Goal: Information Seeking & Learning: Learn about a topic

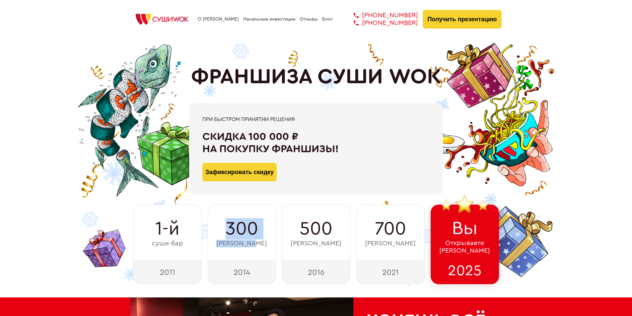
drag, startPoint x: 221, startPoint y: 230, endPoint x: 263, endPoint y: 241, distance: 43.1
click at [263, 241] on div "300 суши-баров" at bounding box center [242, 233] width 68 height 56
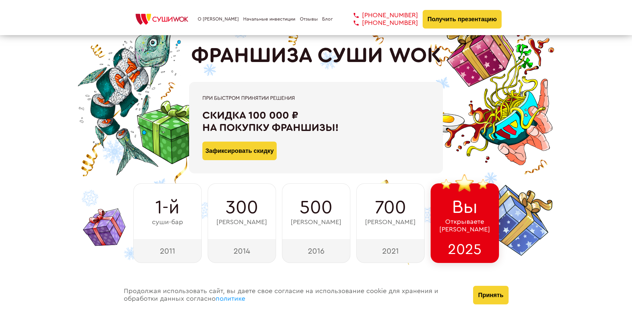
scroll to position [33, 0]
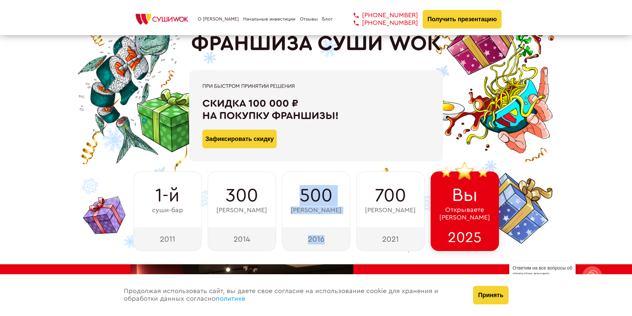
drag, startPoint x: 317, startPoint y: 208, endPoint x: 333, endPoint y: 237, distance: 32.9
click at [333, 237] on div "500 суши-баров 2016" at bounding box center [316, 211] width 68 height 80
click at [333, 237] on div "2016" at bounding box center [316, 239] width 68 height 24
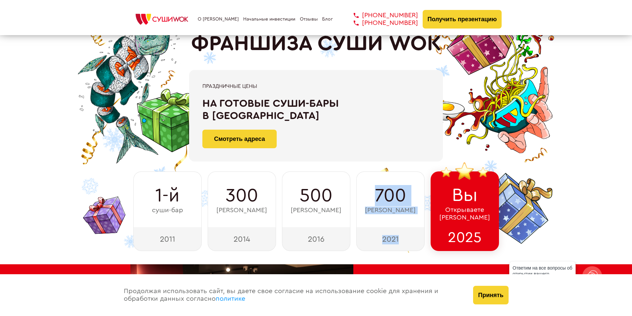
drag, startPoint x: 374, startPoint y: 196, endPoint x: 411, endPoint y: 229, distance: 49.6
click at [411, 229] on div "700 суши-баров 2021" at bounding box center [390, 211] width 68 height 80
click at [406, 223] on div "700 суши-баров" at bounding box center [390, 199] width 68 height 56
click at [460, 241] on div "2025" at bounding box center [464, 239] width 68 height 24
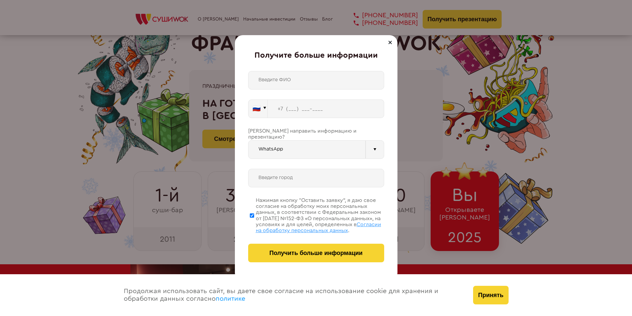
click at [451, 208] on div "Получите больше информации 🇷🇺 🇹🇷 🇧🇾 🇰🇬 🇰🇿 🇦🇿 🇦🇲 🇷🇺" at bounding box center [316, 158] width 632 height 316
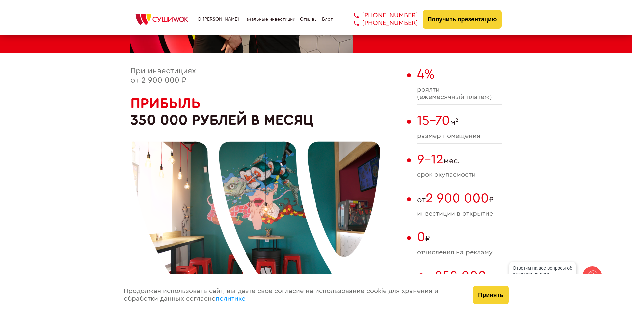
scroll to position [365, 0]
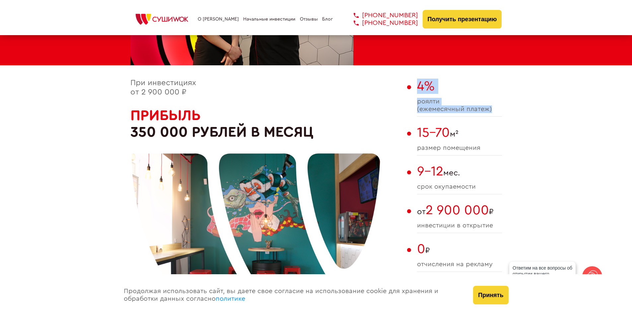
drag, startPoint x: 415, startPoint y: 86, endPoint x: 501, endPoint y: 114, distance: 90.8
click at [501, 114] on div "При инвестициях от 2 900 000 ₽ Прибыль 350 000 рублей в месяц 4% роялти (ежемес…" at bounding box center [315, 210] width 371 height 263
drag, startPoint x: 414, startPoint y: 131, endPoint x: 462, endPoint y: 133, distance: 47.4
click at [462, 133] on div "При инвестициях от 2 900 000 ₽ Прибыль 350 000 рублей в месяц 4% роялти (ежемес…" at bounding box center [315, 210] width 371 height 263
click at [467, 133] on span "15-70 м²" at bounding box center [459, 132] width 85 height 15
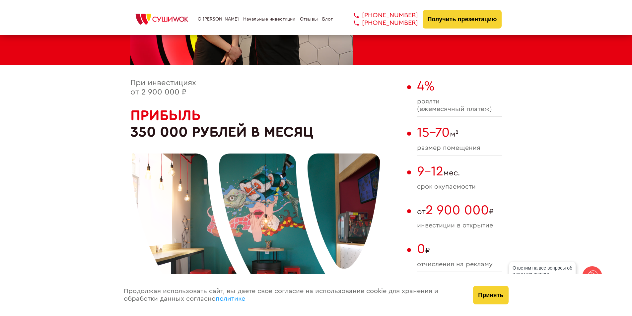
drag, startPoint x: 140, startPoint y: 91, endPoint x: 191, endPoint y: 92, distance: 51.1
click at [191, 92] on div "При инвестициях от 2 900 000 ₽ Прибыль 350 000 рублей в месяц" at bounding box center [266, 210] width 273 height 263
drag, startPoint x: 146, startPoint y: 96, endPoint x: 178, endPoint y: 96, distance: 32.5
click at [178, 96] on span "При инвестициях от 2 900 000 ₽" at bounding box center [163, 87] width 66 height 17
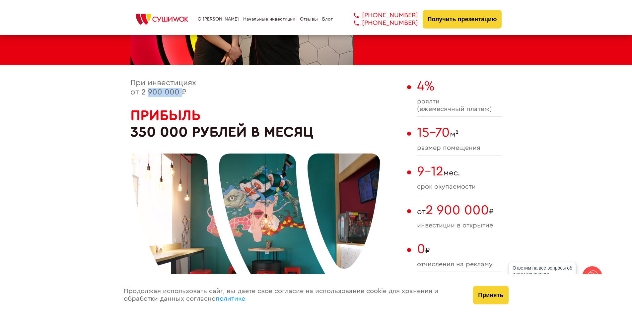
click at [179, 96] on span "При инвестициях от 2 900 000 ₽" at bounding box center [163, 87] width 66 height 17
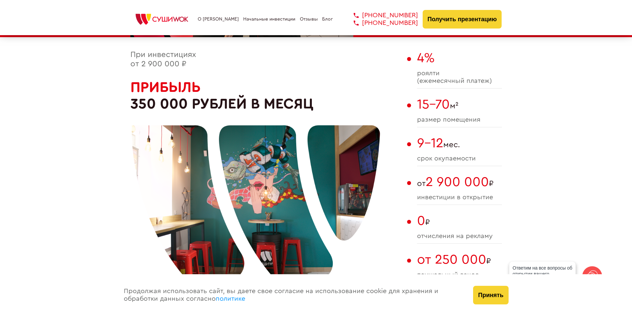
scroll to position [431, 0]
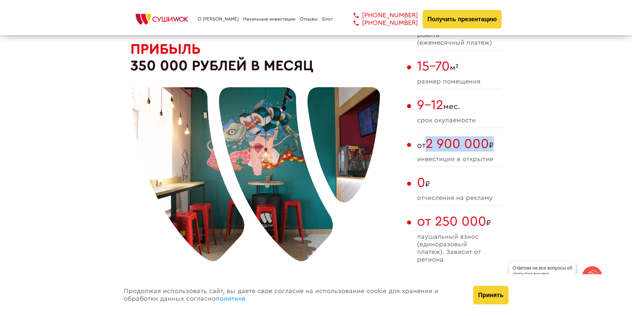
drag, startPoint x: 429, startPoint y: 144, endPoint x: 498, endPoint y: 145, distance: 69.0
click at [494, 145] on span "от 2 900 000 ₽" at bounding box center [459, 143] width 85 height 15
click at [496, 145] on span "от 2 900 000 ₽" at bounding box center [459, 143] width 85 height 15
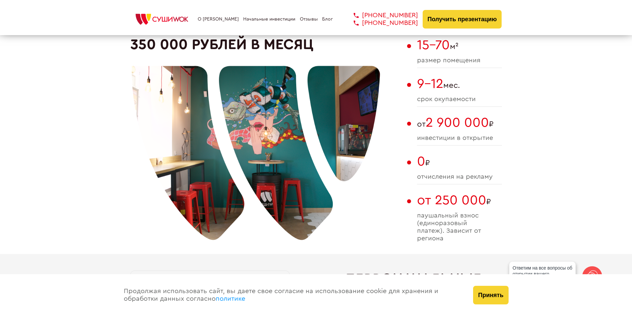
scroll to position [464, 0]
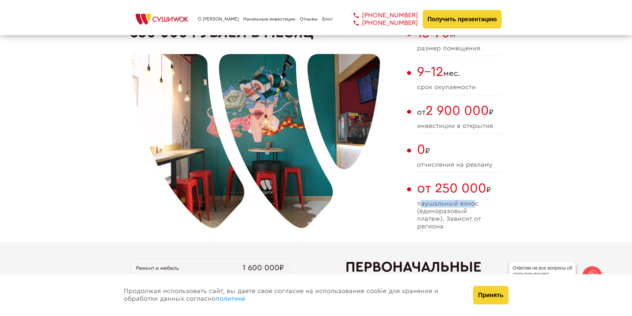
drag, startPoint x: 420, startPoint y: 203, endPoint x: 474, endPoint y: 205, distance: 54.4
click at [474, 205] on span "паушальный взнос (единоразовый платеж). Зависит от региона" at bounding box center [459, 215] width 85 height 31
click at [425, 204] on span "паушальный взнос (единоразовый платеж). Зависит от региона" at bounding box center [459, 215] width 85 height 31
drag, startPoint x: 418, startPoint y: 202, endPoint x: 475, endPoint y: 203, distance: 56.7
click at [480, 202] on span "паушальный взнос (единоразовый платеж). Зависит от региона" at bounding box center [459, 215] width 85 height 31
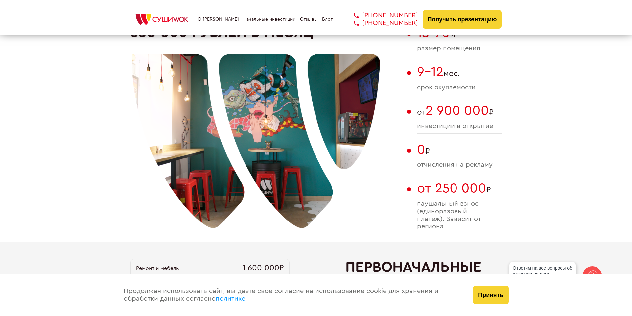
click at [466, 216] on span "паушальный взнос (единоразовый платеж). Зависит от региона" at bounding box center [459, 215] width 85 height 31
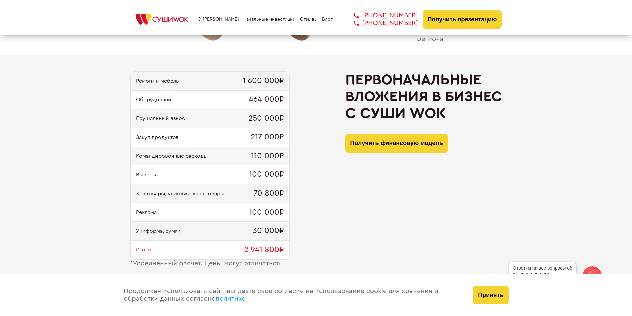
scroll to position [663, 0]
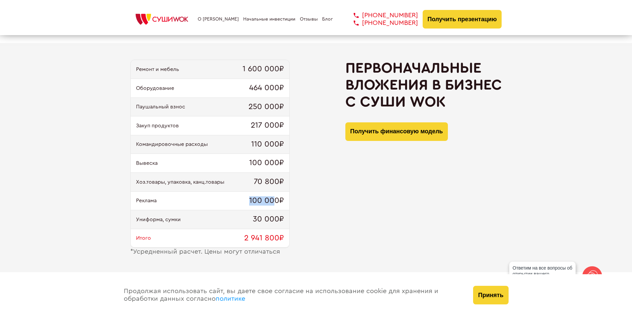
drag, startPoint x: 259, startPoint y: 197, endPoint x: 280, endPoint y: 197, distance: 21.6
click at [278, 197] on div "Реклама 100 000₽" at bounding box center [210, 201] width 158 height 19
click at [287, 198] on div "Реклама 100 000₽" at bounding box center [210, 201] width 158 height 19
drag, startPoint x: 240, startPoint y: 219, endPoint x: 285, endPoint y: 214, distance: 46.1
click at [285, 214] on div "Униформа, сумки 30 000₽" at bounding box center [210, 219] width 158 height 19
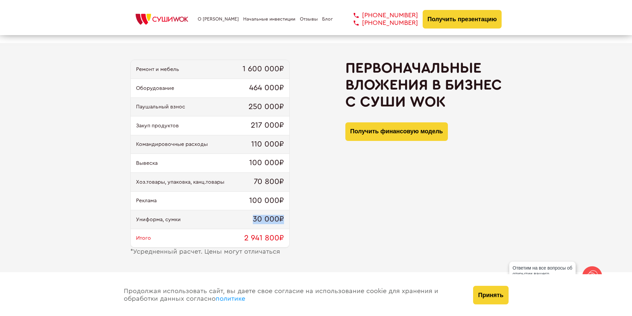
click at [274, 218] on span "30 000₽" at bounding box center [268, 219] width 31 height 9
drag, startPoint x: 162, startPoint y: 179, endPoint x: 207, endPoint y: 181, distance: 44.8
click at [206, 181] on span "Хоз.товары, упаковка, канц.товары" at bounding box center [180, 182] width 88 height 6
click at [207, 181] on span "Хоз.товары, упаковка, канц.товары" at bounding box center [180, 182] width 88 height 6
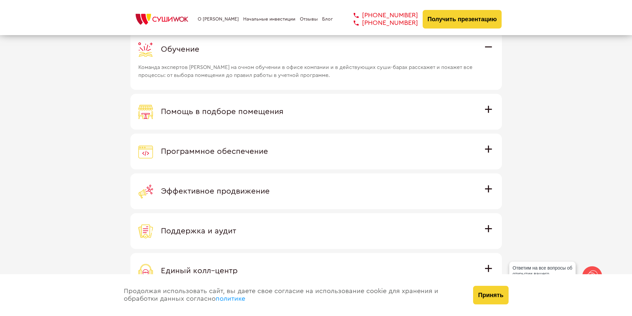
scroll to position [1890, 0]
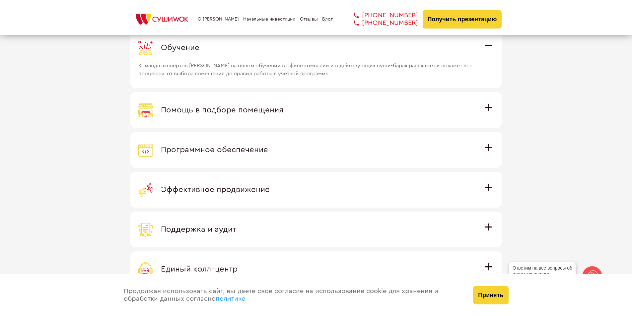
click at [248, 154] on span "Программное обеспечение" at bounding box center [214, 150] width 107 height 8
click at [0, 0] on input "Программное обеспечение Программное обеспечение разработано специально для [PER…" at bounding box center [0, 0] width 0 height 0
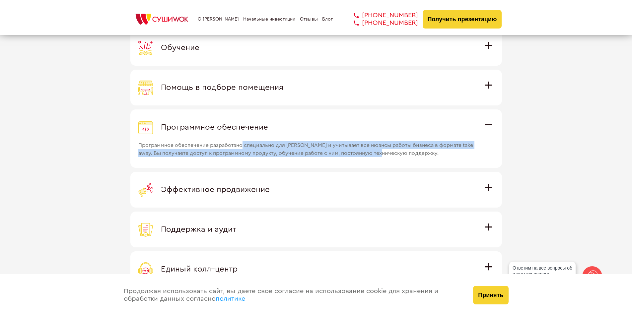
drag, startPoint x: 262, startPoint y: 146, endPoint x: 401, endPoint y: 155, distance: 139.2
click at [399, 155] on span "Программное обеспечение разработано специально для [PERSON_NAME] и учитывает вс…" at bounding box center [307, 146] width 338 height 23
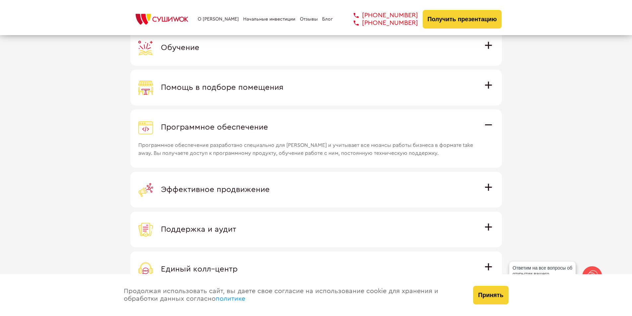
click at [401, 155] on span "Программное обеспечение разработано специально для [PERSON_NAME] и учитывает вс…" at bounding box center [307, 146] width 338 height 23
click at [0, 0] on input "Программное обеспечение Программное обеспечение разработано специально для [PER…" at bounding box center [0, 0] width 0 height 0
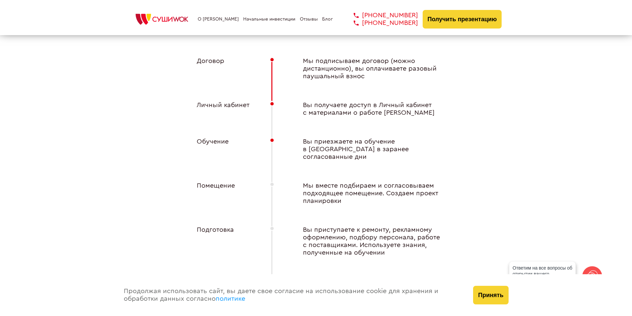
scroll to position [2520, 0]
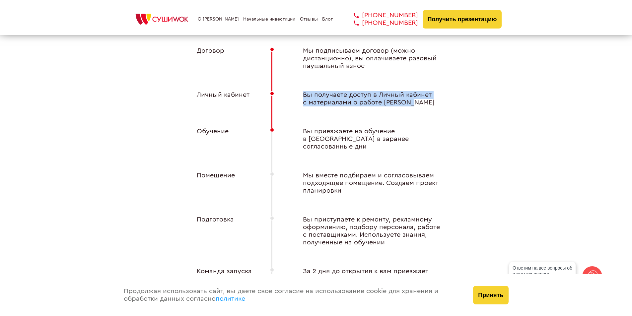
drag, startPoint x: 342, startPoint y: 99, endPoint x: 421, endPoint y: 103, distance: 79.0
click at [421, 103] on div "Вы получаете доступ в Личный кабинет с материалами о работе [PERSON_NAME]" at bounding box center [368, 98] width 159 height 15
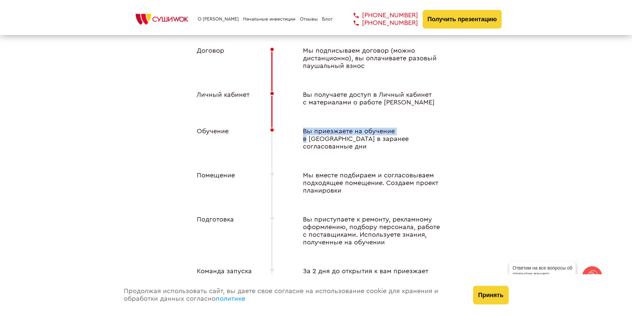
drag, startPoint x: 314, startPoint y: 129, endPoint x: 398, endPoint y: 134, distance: 84.0
click at [398, 134] on div "Вы приезжаете на обучение в [GEOGRAPHIC_DATA] в заранее согласованные дни" at bounding box center [368, 139] width 159 height 23
click at [415, 134] on div "Вы приезжаете на обучение в [GEOGRAPHIC_DATA] в заранее согласованные дни" at bounding box center [368, 139] width 159 height 23
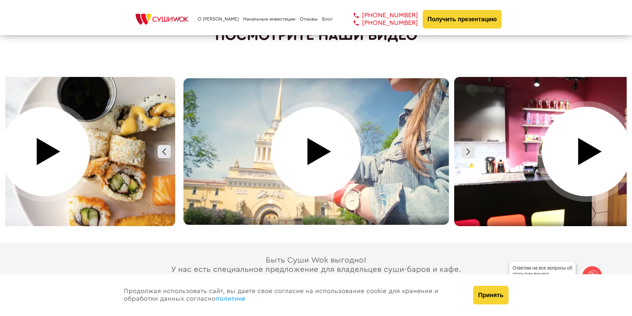
scroll to position [2984, 0]
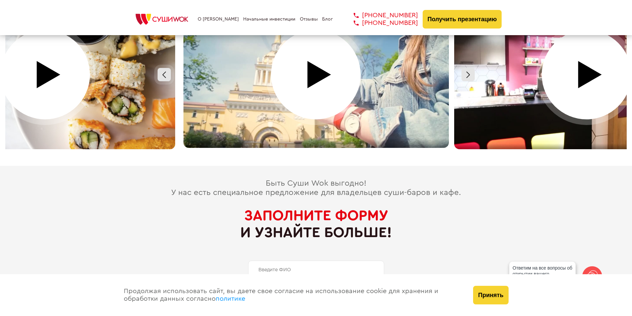
click at [299, 90] on div at bounding box center [316, 74] width 271 height 149
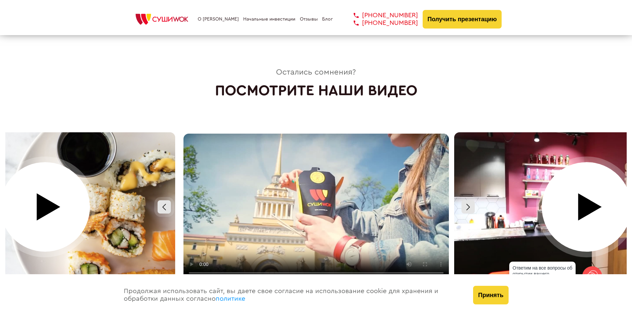
scroll to position [2851, 0]
click at [340, 186] on video at bounding box center [315, 207] width 265 height 147
click at [371, 218] on video at bounding box center [315, 207] width 265 height 147
click at [403, 106] on div "Остались сомнения? Посмотрите наши видео" at bounding box center [315, 175] width 621 height 214
click at [264, 225] on video at bounding box center [315, 207] width 265 height 147
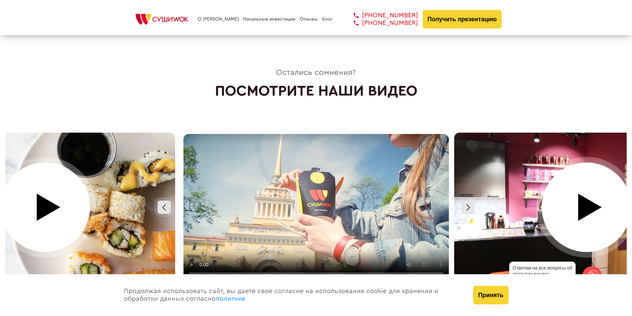
click at [265, 225] on video at bounding box center [315, 207] width 265 height 147
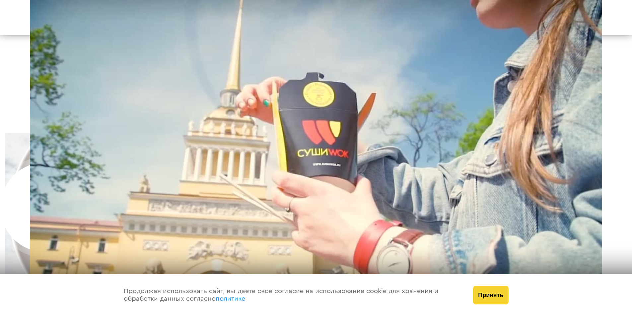
scroll to position [2951, 0]
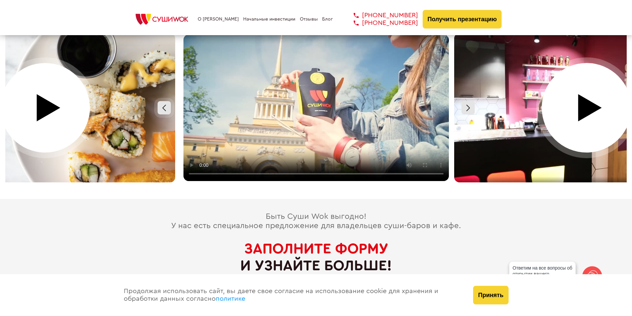
click at [573, 91] on div at bounding box center [586, 107] width 271 height 149
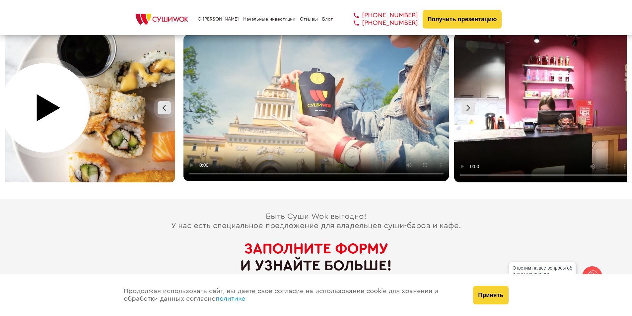
drag, startPoint x: 544, startPoint y: 100, endPoint x: 508, endPoint y: 109, distance: 36.6
click at [508, 109] on video at bounding box center [586, 107] width 265 height 149
click at [467, 101] on div at bounding box center [467, 107] width 13 height 13
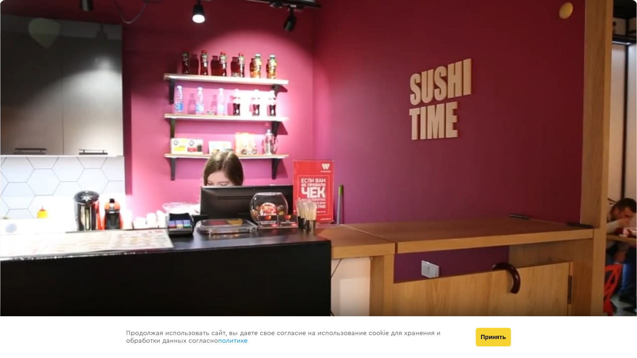
click at [516, 217] on video at bounding box center [318, 179] width 637 height 358
click at [382, 224] on video at bounding box center [318, 179] width 637 height 358
click at [296, 196] on video at bounding box center [318, 179] width 637 height 358
click at [370, 174] on video at bounding box center [318, 179] width 637 height 358
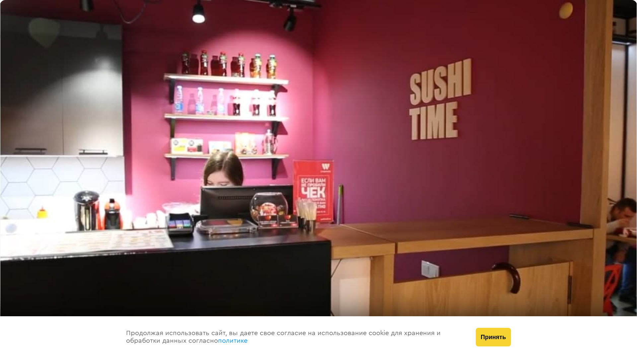
drag, startPoint x: 401, startPoint y: 262, endPoint x: 407, endPoint y: 260, distance: 6.3
click at [406, 260] on video at bounding box center [318, 179] width 637 height 358
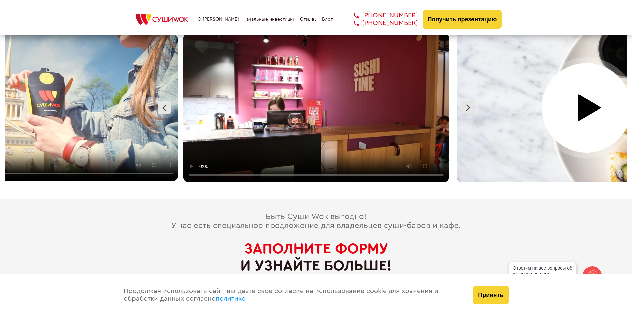
drag, startPoint x: 572, startPoint y: 90, endPoint x: 571, endPoint y: 93, distance: 3.8
click at [571, 92] on div at bounding box center [586, 107] width 271 height 149
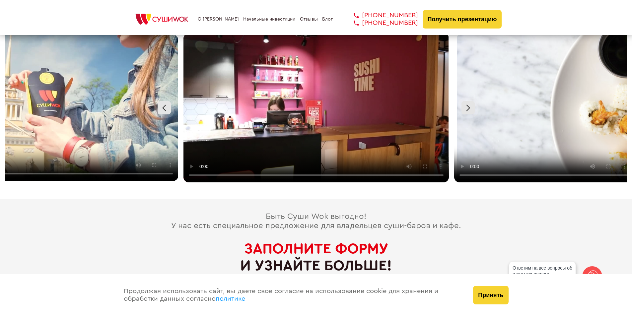
click at [520, 80] on video at bounding box center [586, 107] width 265 height 149
click at [468, 104] on div at bounding box center [467, 107] width 13 height 13
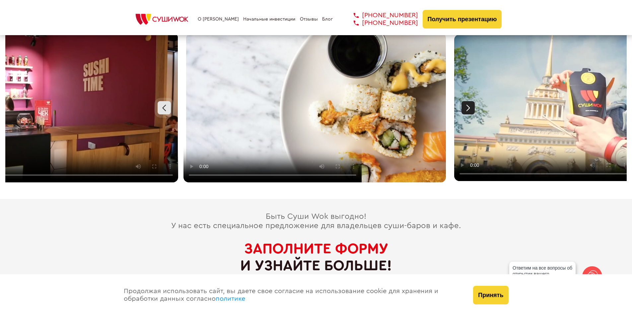
click at [466, 101] on div at bounding box center [467, 107] width 13 height 13
